Goal: Navigation & Orientation: Find specific page/section

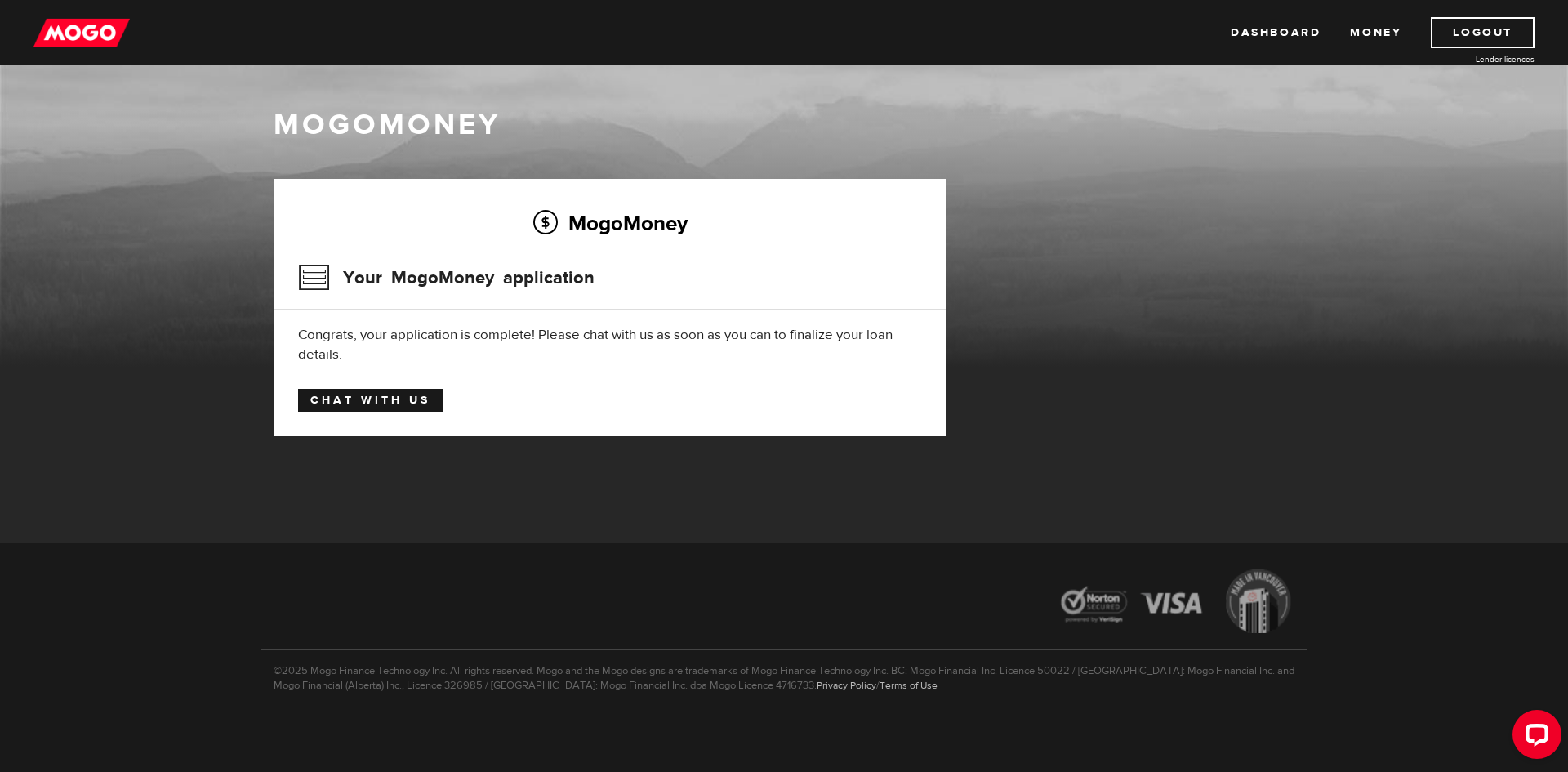
click at [426, 396] on link "Chat with us" at bounding box center [370, 400] width 145 height 23
click at [80, 43] on img at bounding box center [82, 33] width 97 height 31
click at [1352, 34] on link "Money" at bounding box center [1375, 33] width 52 height 31
click at [1326, 25] on ul "Dashboard Money Logout" at bounding box center [1382, 33] width 304 height 31
click at [1314, 27] on link "Dashboard" at bounding box center [1276, 33] width 90 height 31
